Goal: Find specific page/section: Find specific page/section

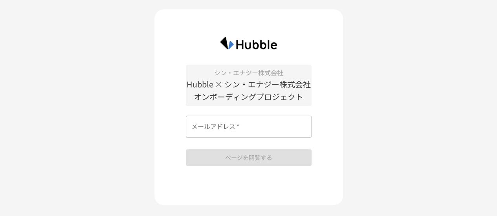
click at [246, 128] on input "メールアドレス   *" at bounding box center [249, 127] width 126 height 22
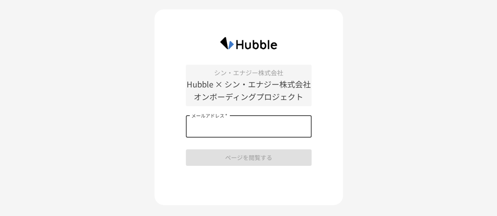
type input "**********"
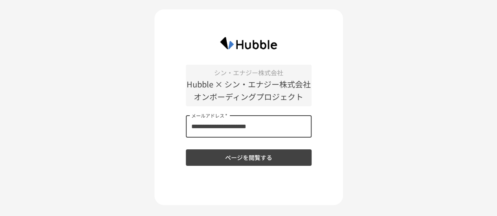
click at [262, 163] on button "ページを閲覧する" at bounding box center [249, 158] width 126 height 17
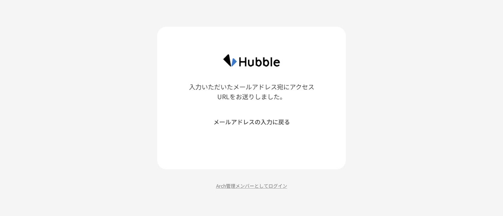
click at [269, 123] on button "メールアドレスの入力に戻る" at bounding box center [252, 122] width 126 height 17
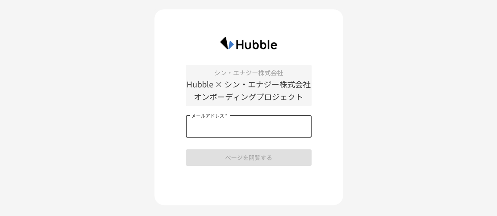
click at [252, 129] on input "メールアドレス   *" at bounding box center [249, 127] width 126 height 22
type input "**********"
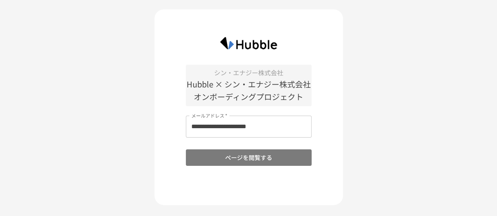
click at [278, 160] on button "ページを閲覧する" at bounding box center [249, 158] width 126 height 17
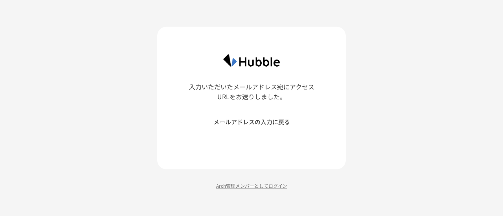
click at [246, 125] on button "メールアドレスの入力に戻る" at bounding box center [252, 122] width 126 height 17
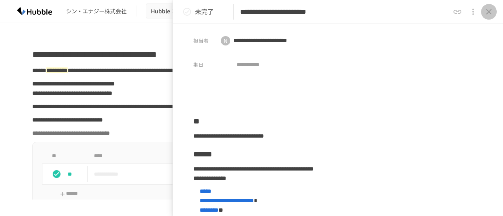
click at [486, 13] on icon "close drawer" at bounding box center [488, 11] width 9 height 9
click at [488, 14] on icon "close drawer" at bounding box center [488, 11] width 9 height 9
click at [489, 13] on icon "close drawer" at bounding box center [488, 11] width 9 height 9
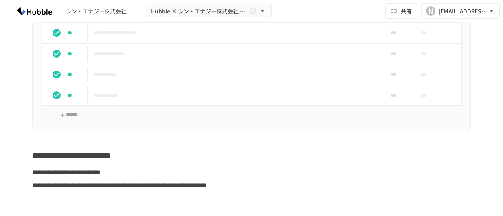
scroll to position [432, 0]
